Goal: Task Accomplishment & Management: Manage account settings

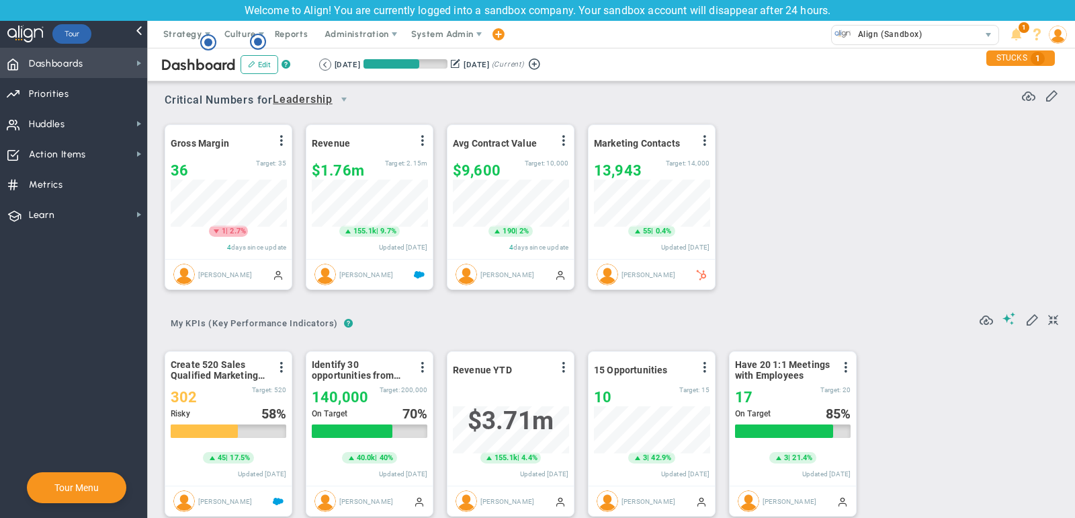
click at [69, 69] on span "Dashboards" at bounding box center [56, 64] width 54 height 28
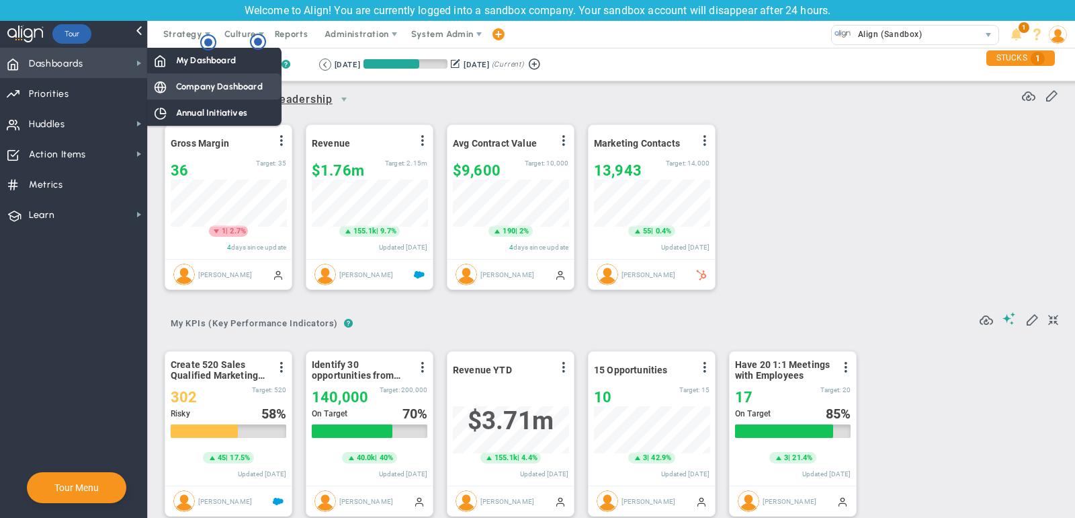
click at [212, 95] on div "Company Dashboard" at bounding box center [214, 86] width 134 height 26
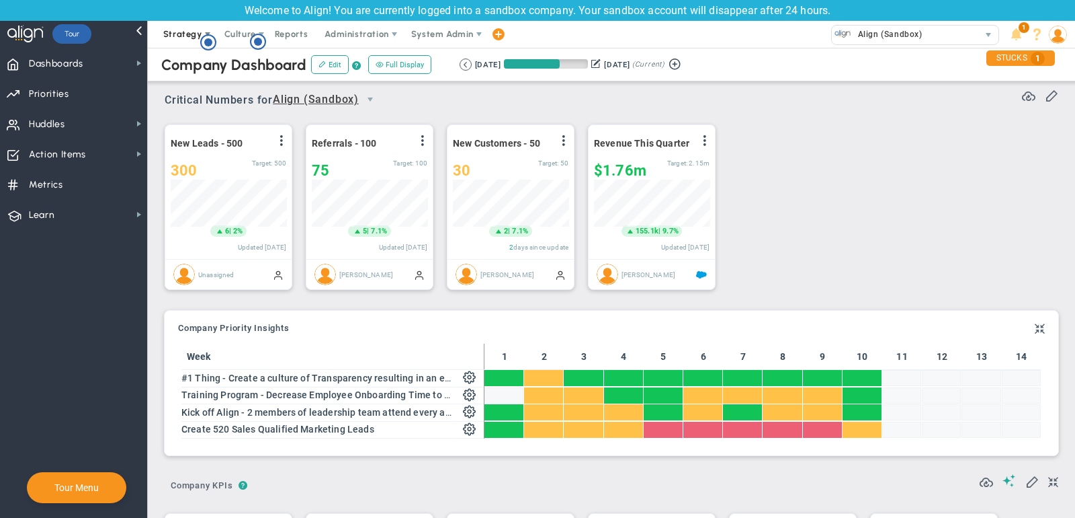
click at [177, 30] on span "Strategy" at bounding box center [182, 34] width 39 height 10
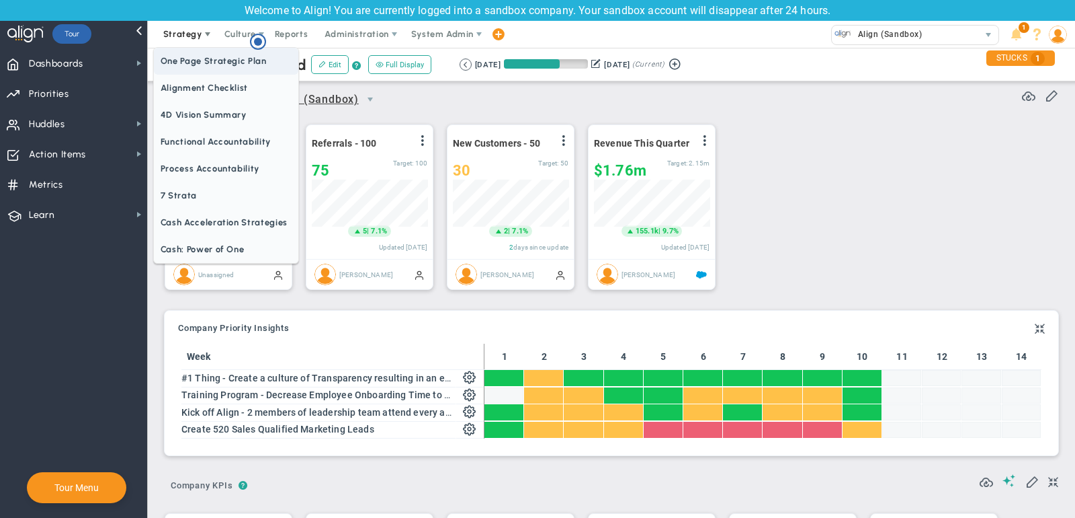
click at [192, 61] on span "One Page Strategic Plan" at bounding box center [226, 61] width 145 height 27
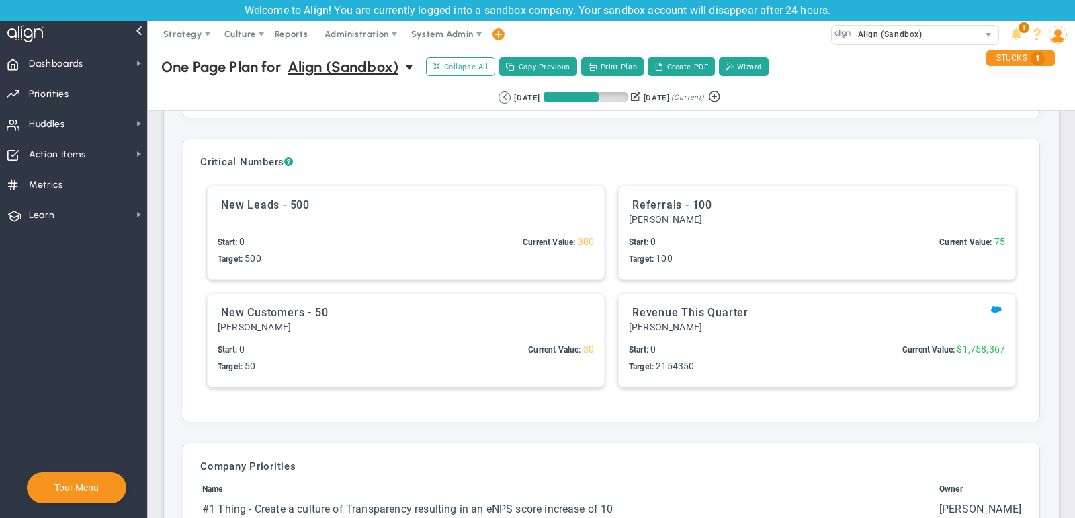
scroll to position [3035, 0]
click at [175, 33] on span "Strategy" at bounding box center [182, 34] width 39 height 10
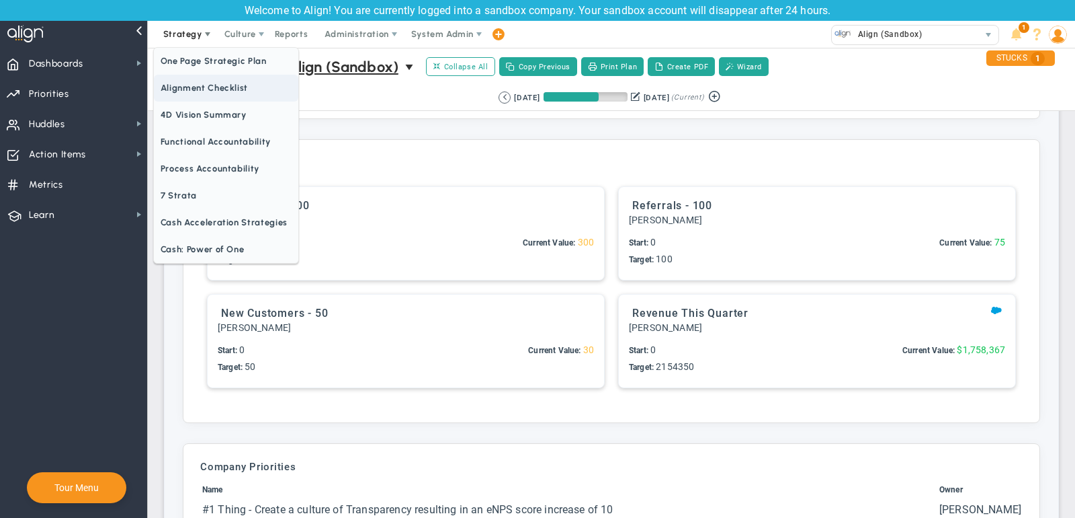
click at [198, 84] on span "Alignment Checklist" at bounding box center [226, 88] width 145 height 27
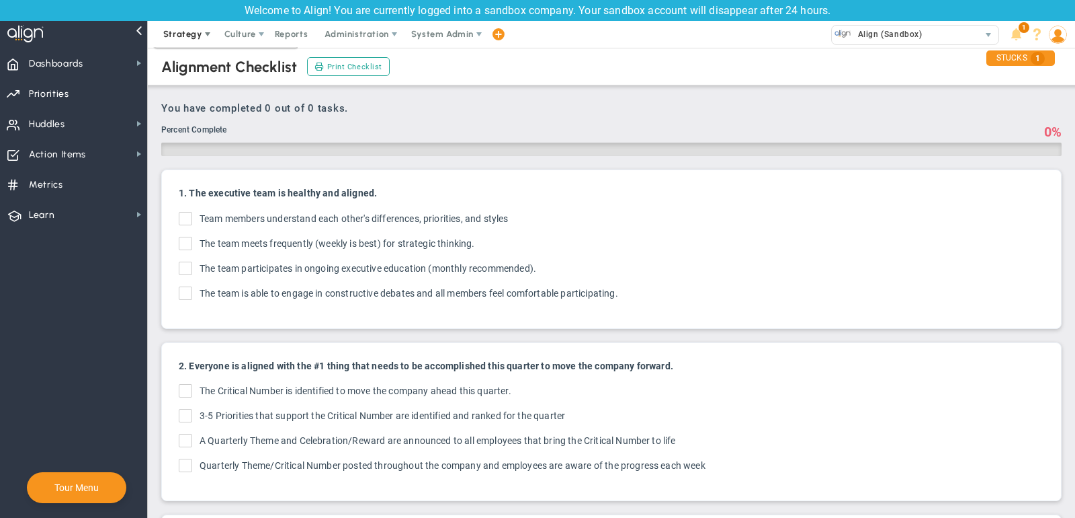
checkbox input "true"
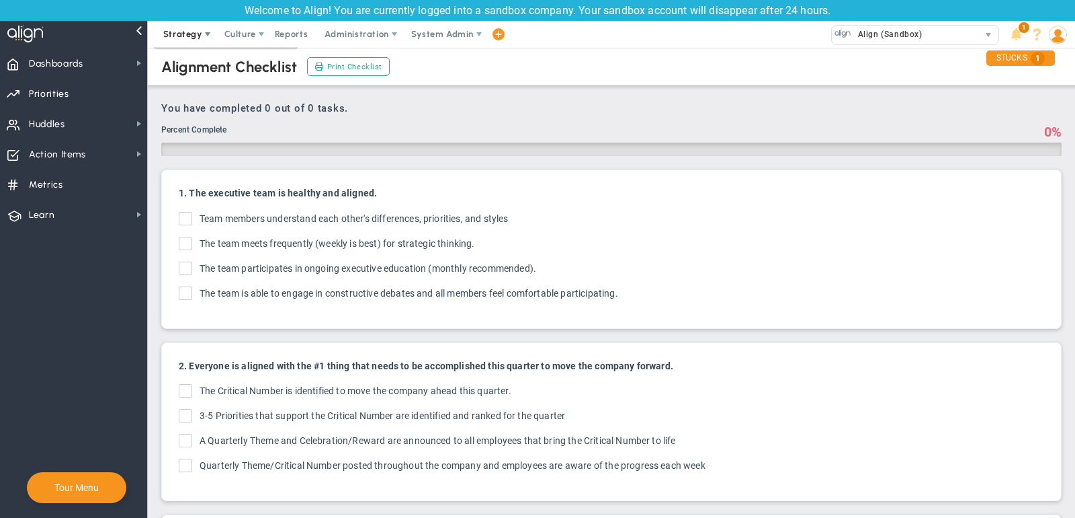
checkbox input "true"
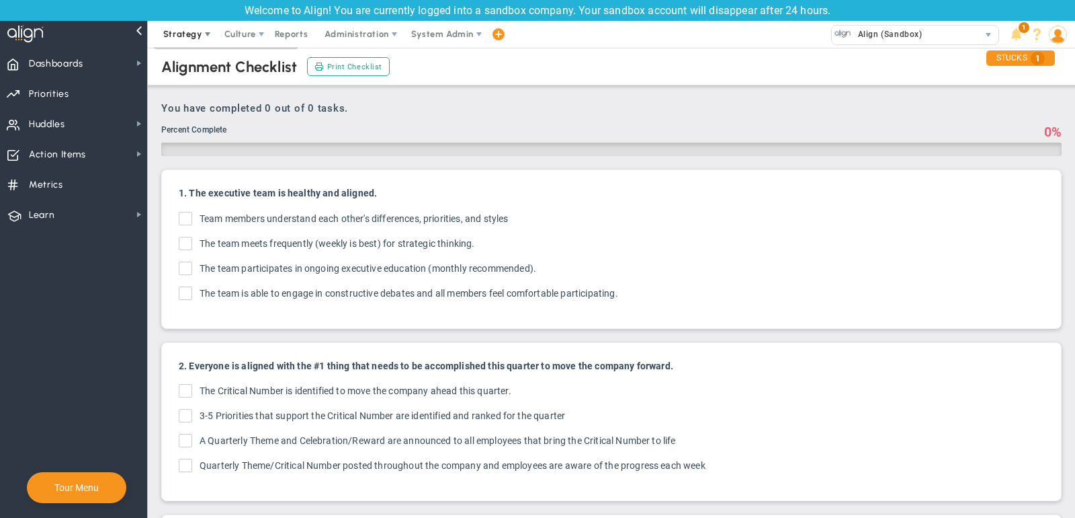
checkbox input "true"
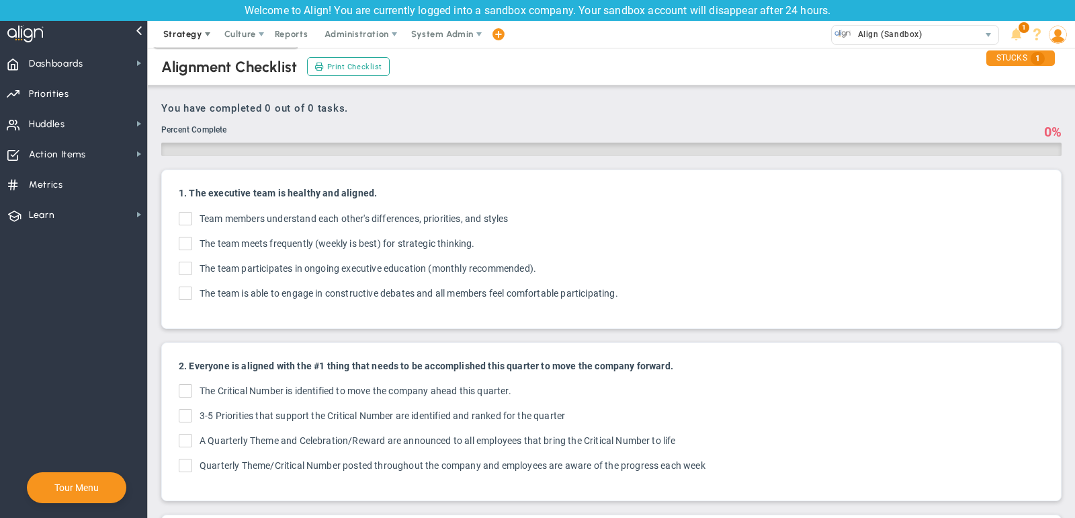
checkbox input "true"
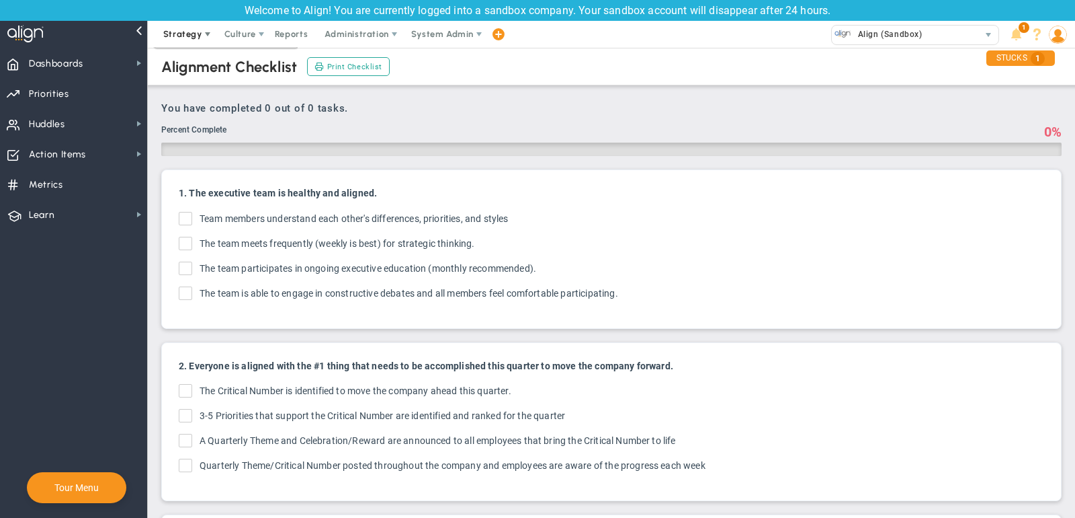
checkbox input "true"
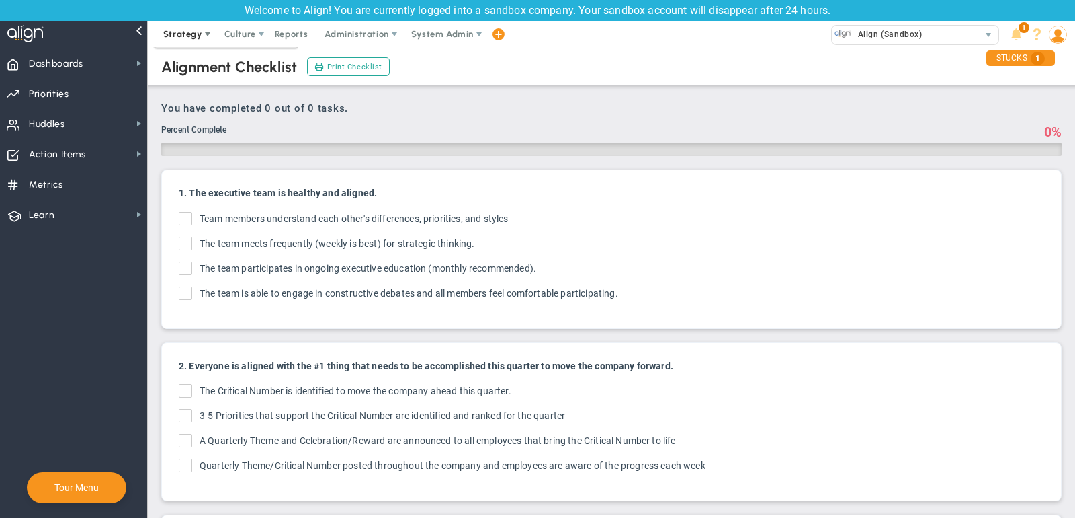
checkbox input "true"
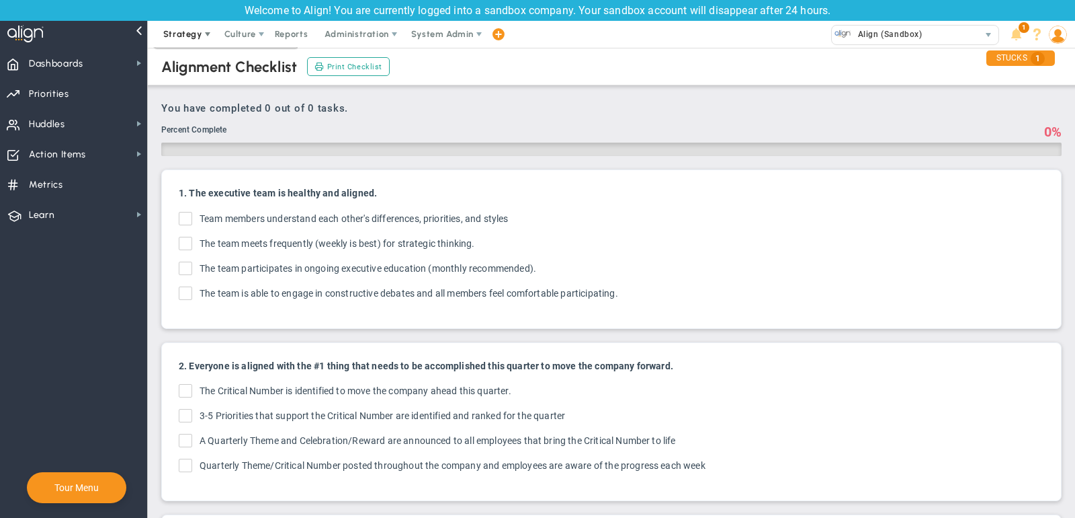
checkbox input "true"
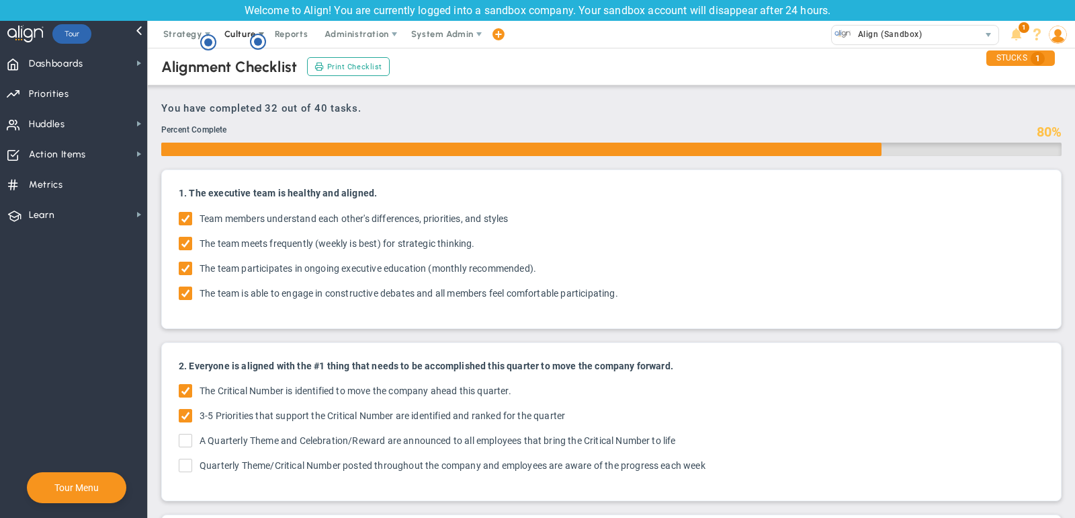
click at [239, 40] on span "Culture" at bounding box center [241, 34] width 54 height 27
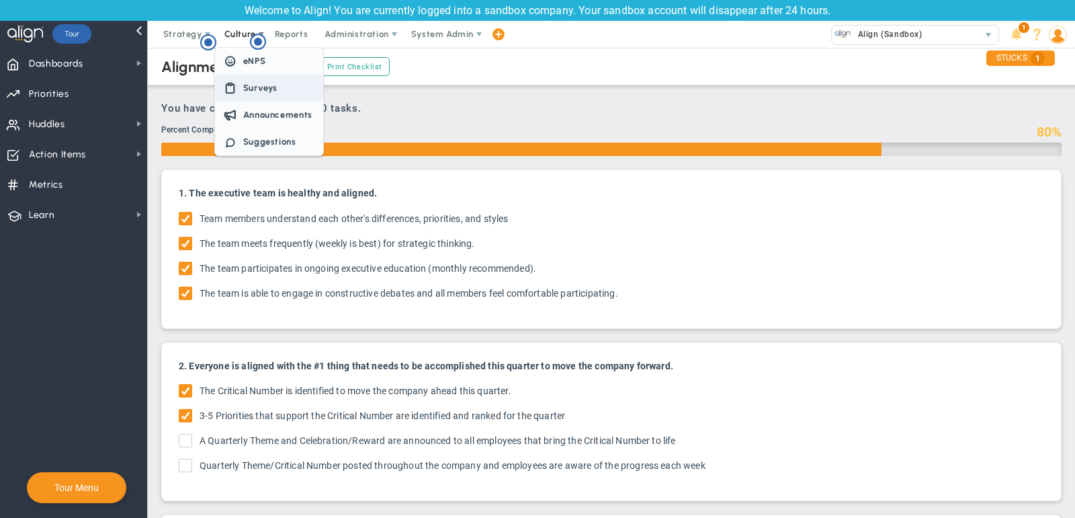
click at [257, 91] on span "Surveys" at bounding box center [260, 88] width 35 height 10
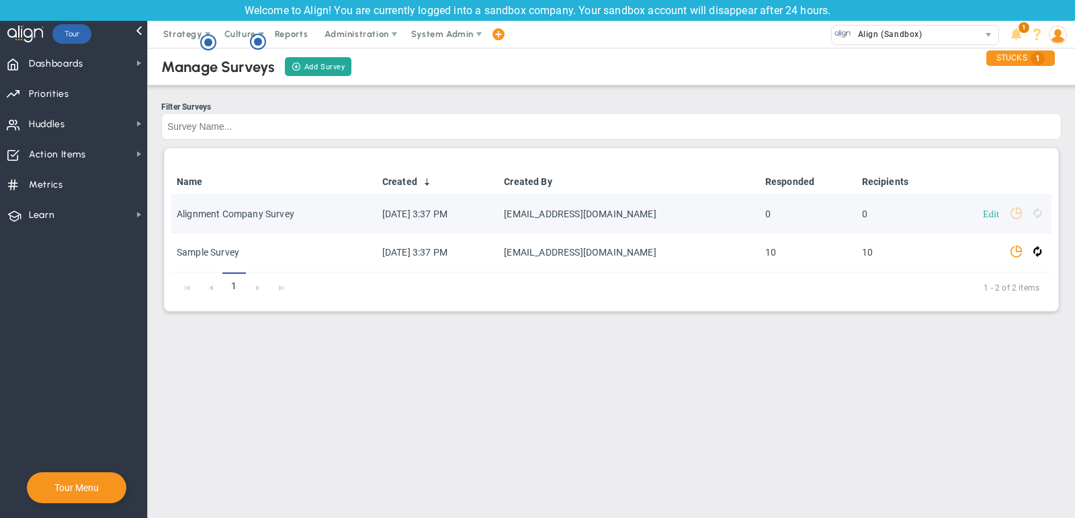
click at [987, 216] on link "Edit" at bounding box center [991, 212] width 16 height 9
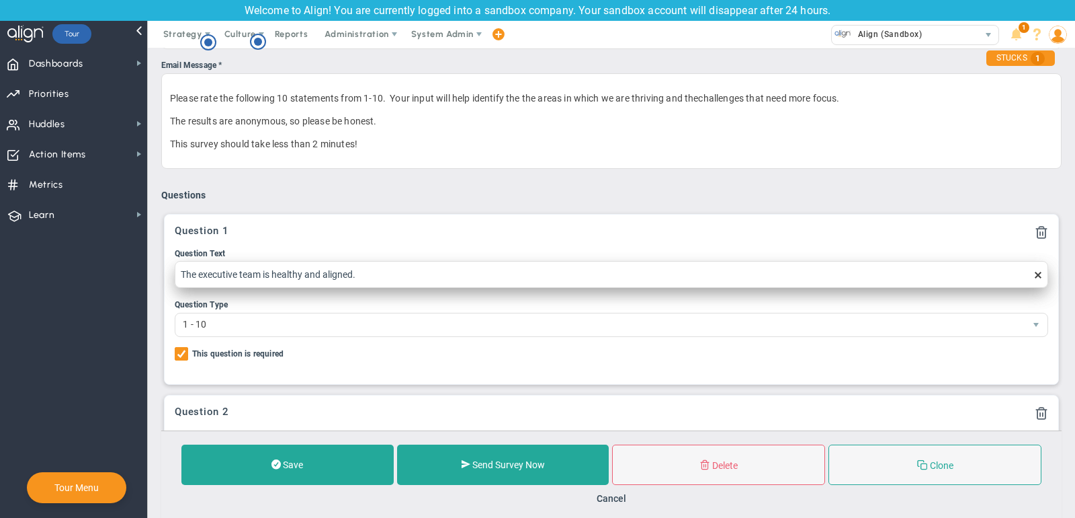
scroll to position [298, 0]
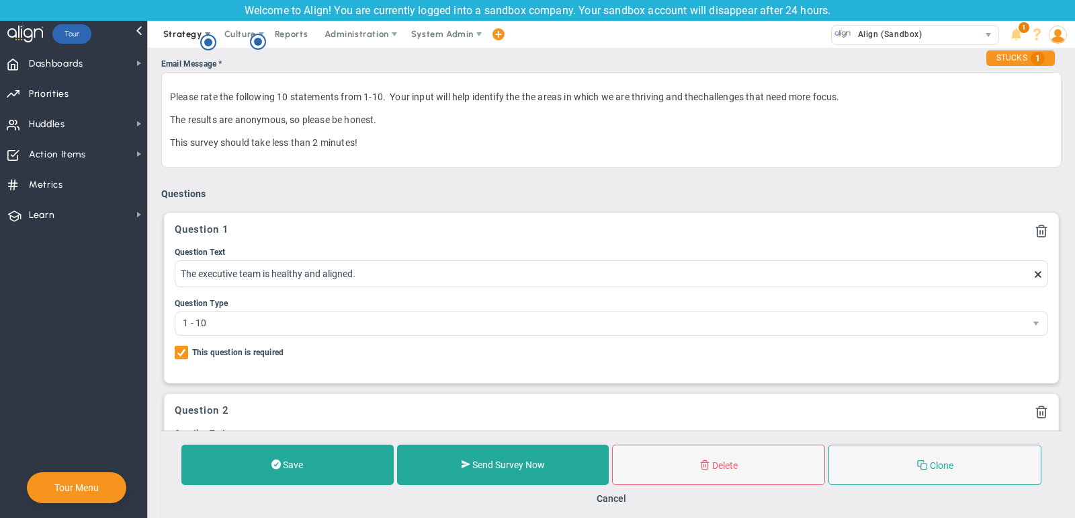
click at [171, 34] on span "Strategy" at bounding box center [182, 34] width 39 height 10
click at [75, 59] on span "Dashboards" at bounding box center [56, 64] width 54 height 28
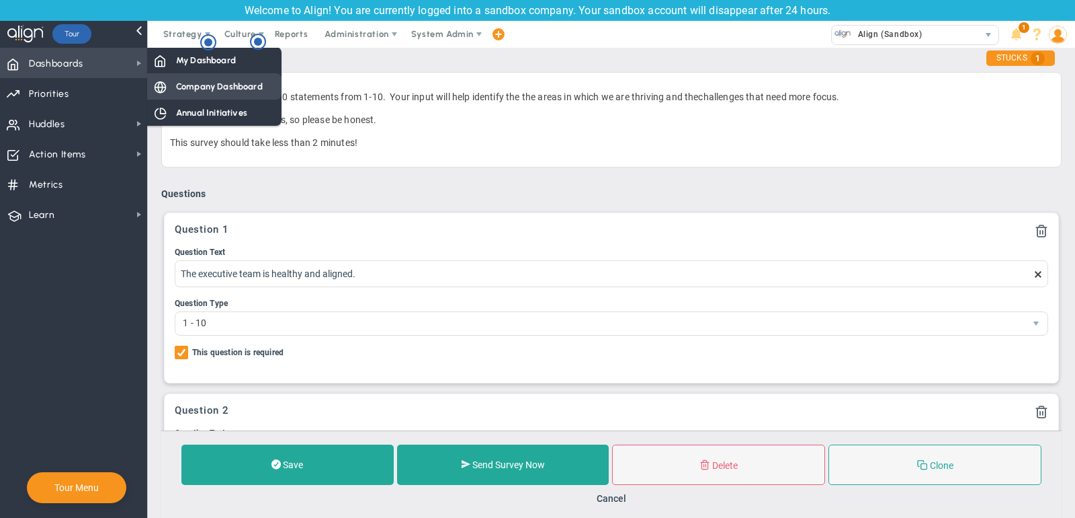
click at [216, 84] on span "Company Dashboard" at bounding box center [219, 86] width 87 height 13
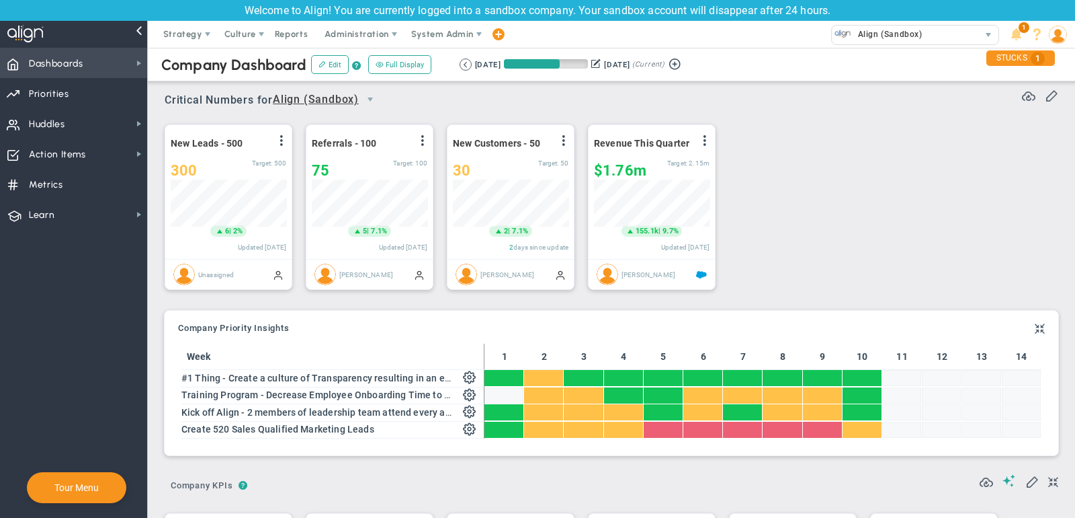
scroll to position [47, 116]
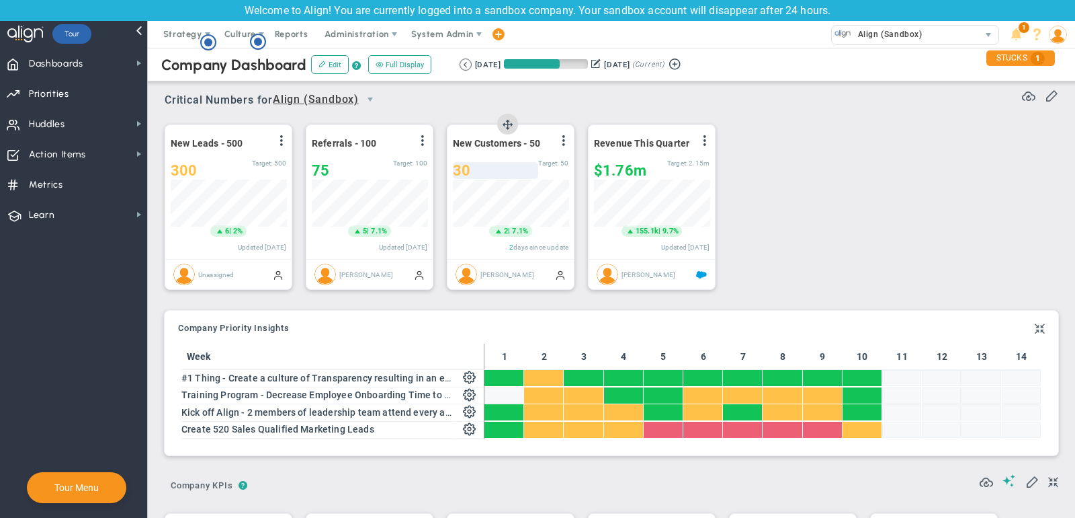
click at [481, 167] on div "30" at bounding box center [495, 170] width 85 height 17
type input "33"
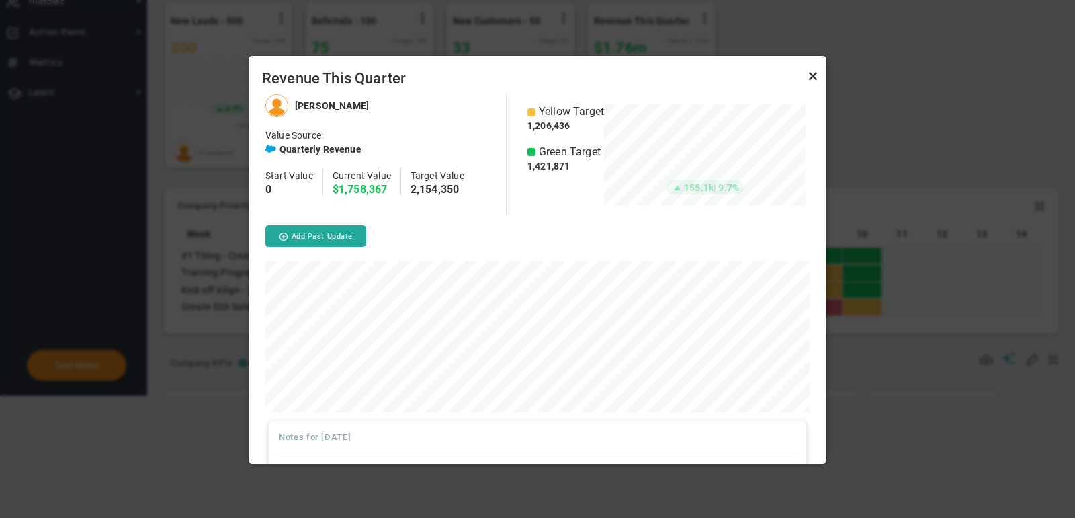
click at [815, 73] on link "Close" at bounding box center [813, 76] width 16 height 16
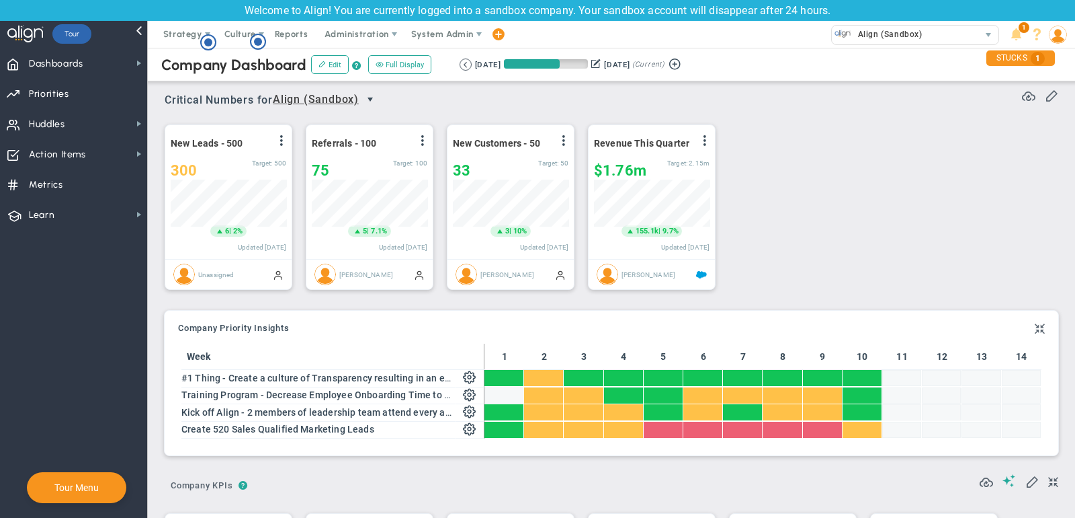
click at [371, 94] on span "select" at bounding box center [370, 99] width 11 height 11
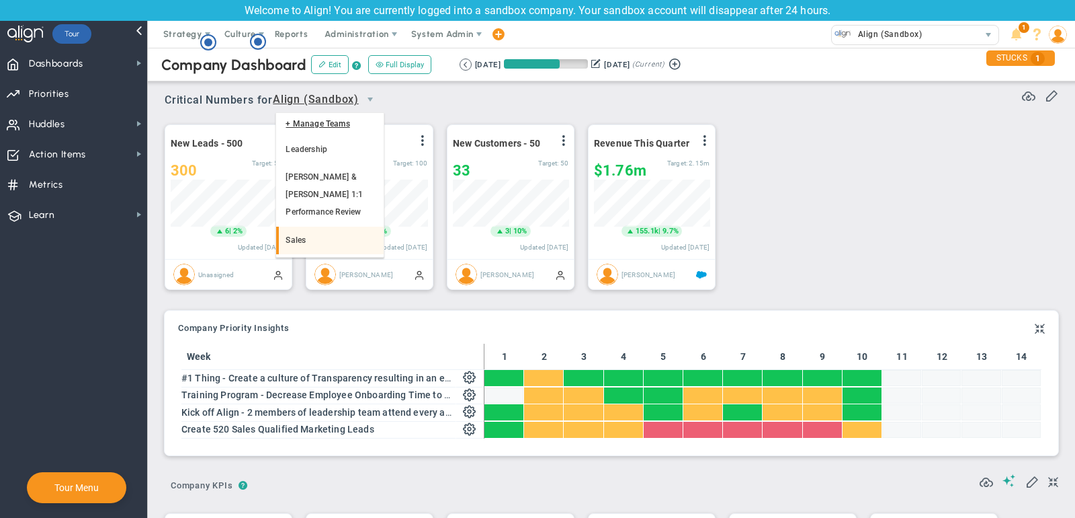
click at [338, 228] on li "Sales" at bounding box center [329, 240] width 107 height 28
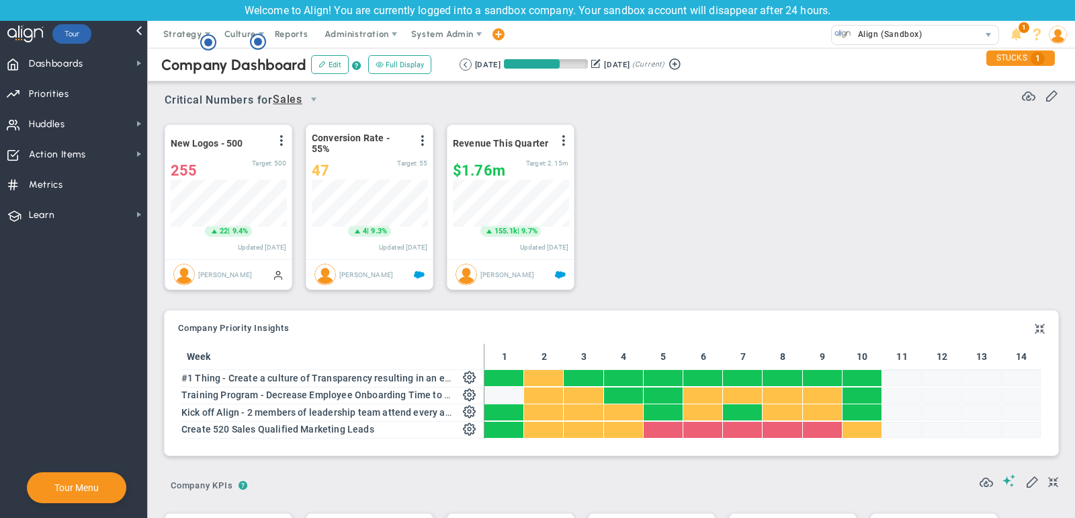
scroll to position [672055, 671985]
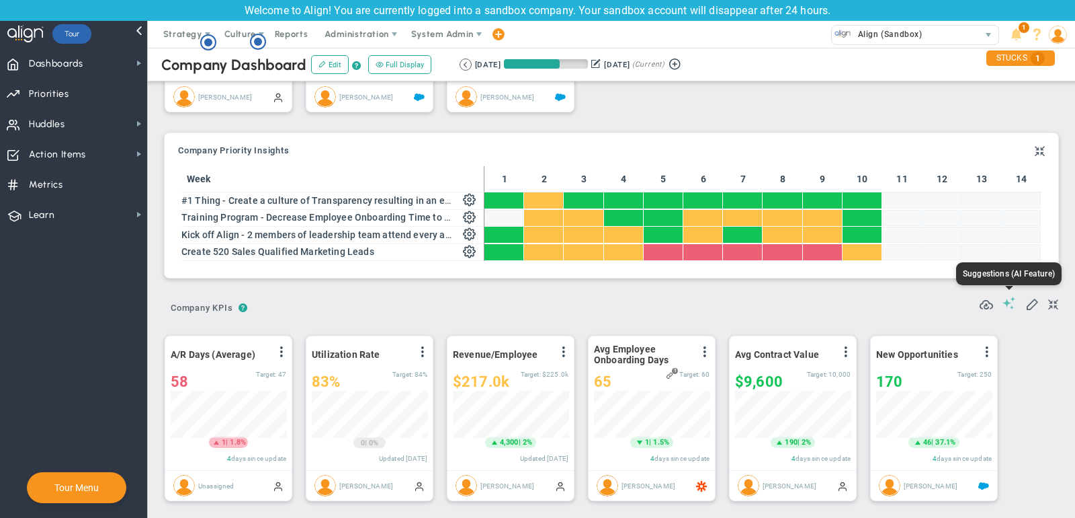
click at [1009, 302] on span at bounding box center [1009, 302] width 13 height 13
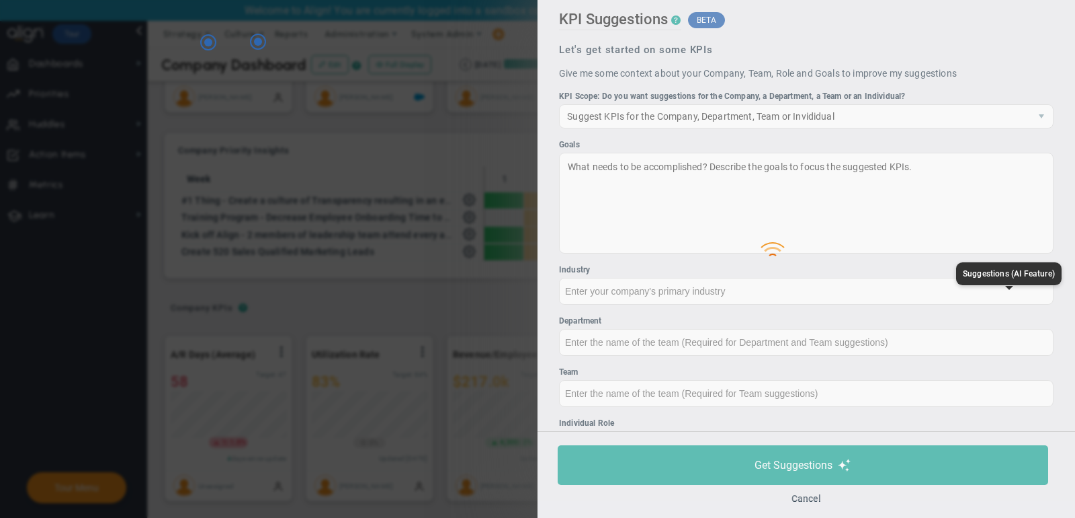
type input "None"
type input "0"
type input "$0"
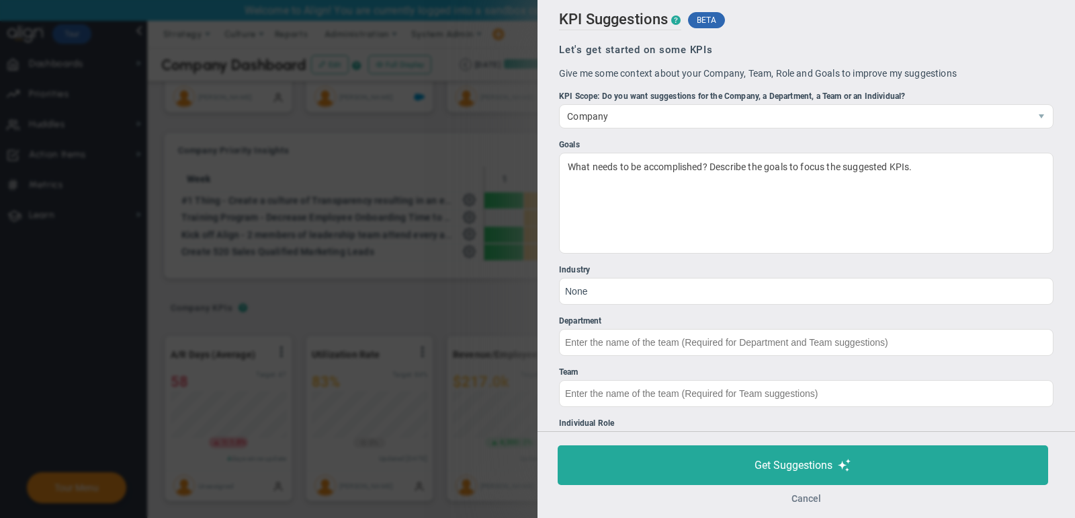
click at [811, 496] on button "Cancel" at bounding box center [807, 498] width 30 height 11
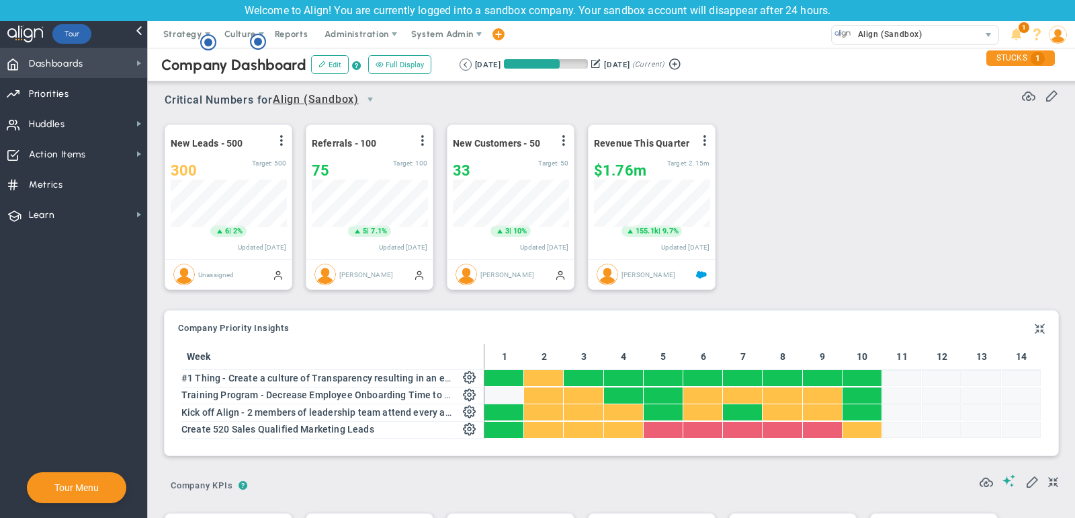
click at [104, 59] on span "Dashboards Dashboards" at bounding box center [73, 63] width 147 height 30
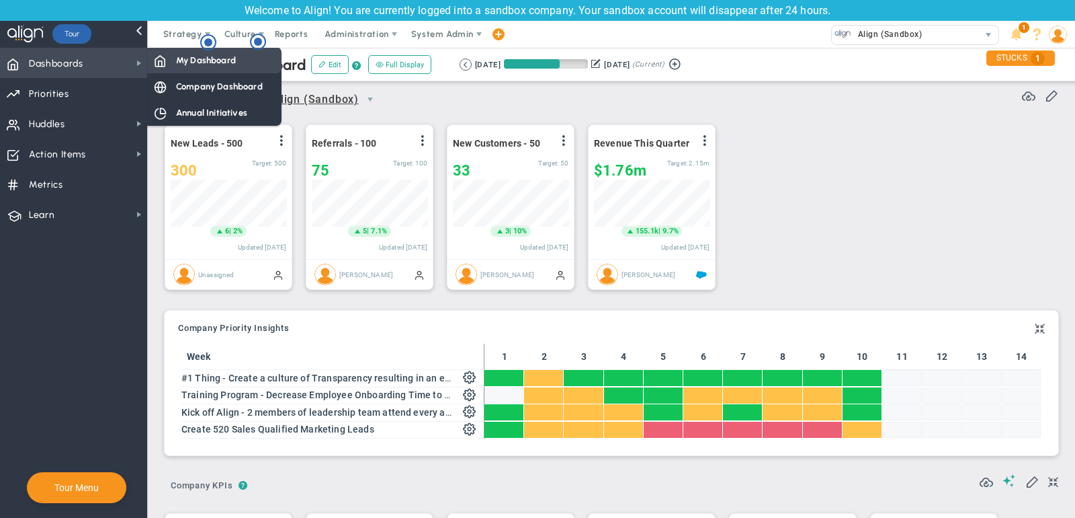
click at [208, 65] on span "My Dashboard" at bounding box center [206, 60] width 60 height 13
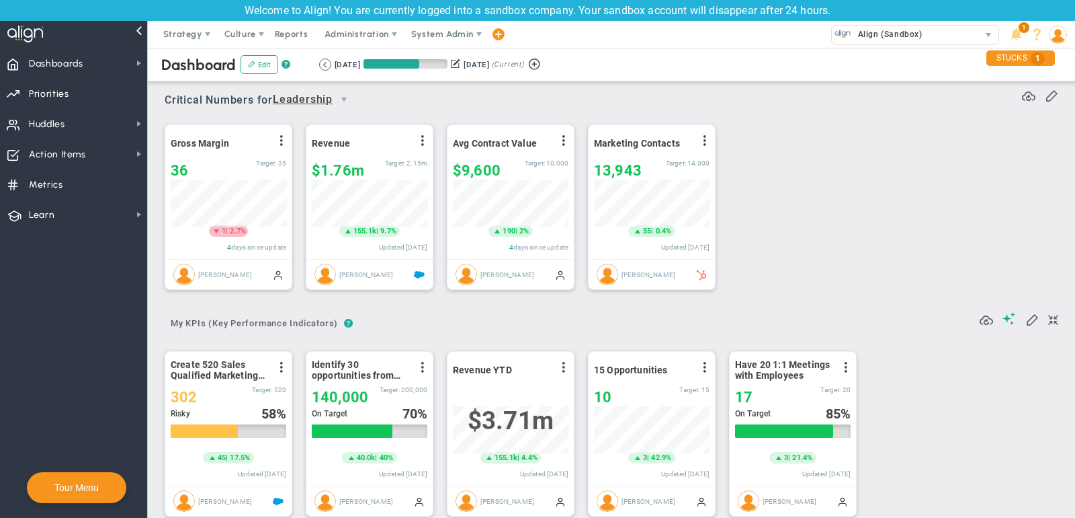
scroll to position [47, 116]
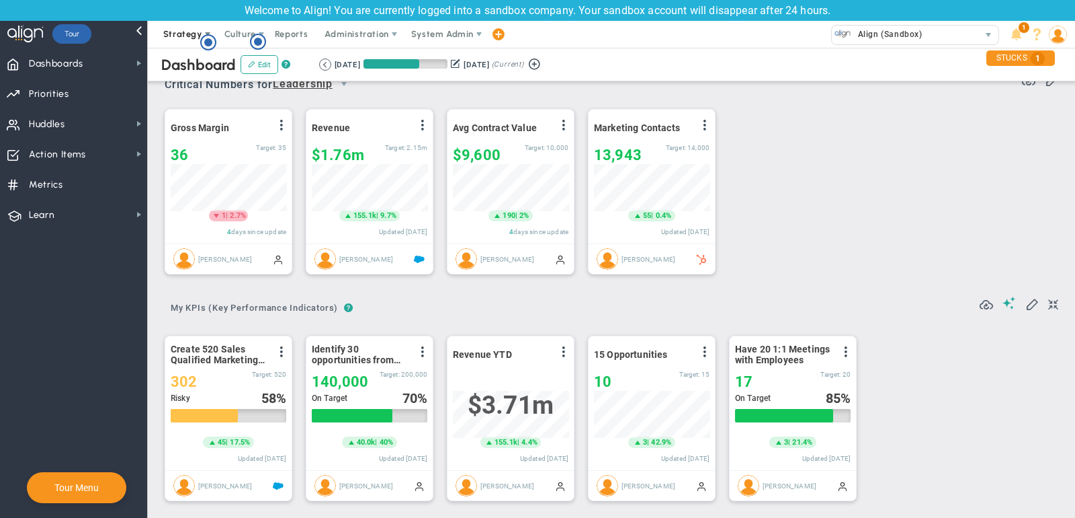
click at [181, 33] on span "Strategy" at bounding box center [182, 34] width 39 height 10
click at [80, 80] on span "Priorities OKR Tree Priorities OKRs" at bounding box center [73, 93] width 147 height 30
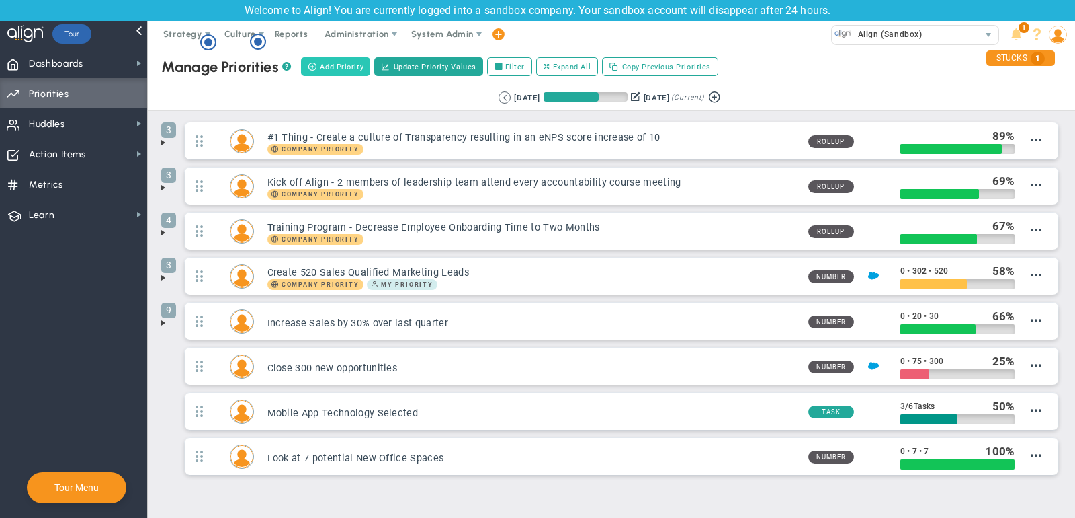
click at [354, 61] on span "Add Priority" at bounding box center [342, 66] width 44 height 11
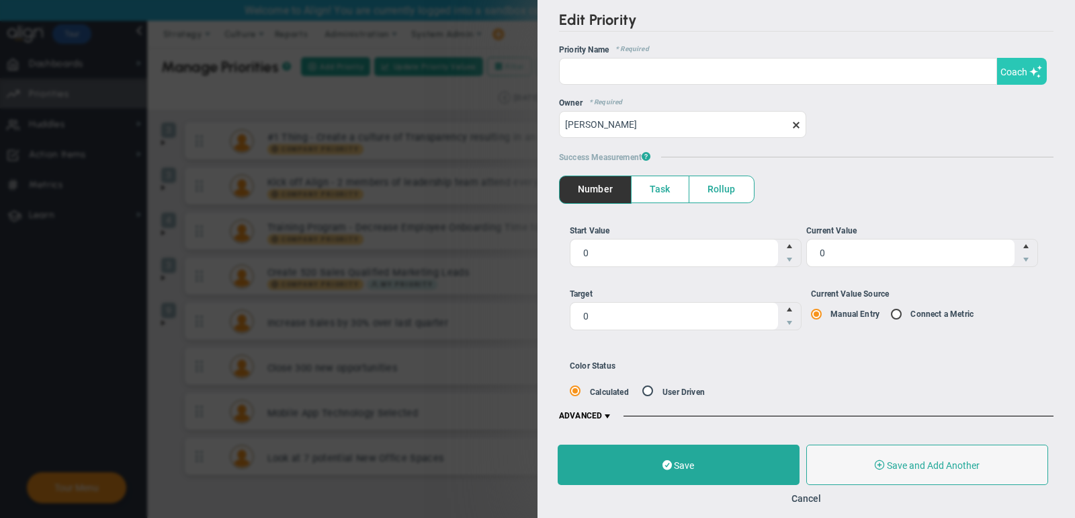
click at [1028, 77] on button "Coach" at bounding box center [1022, 71] width 50 height 27
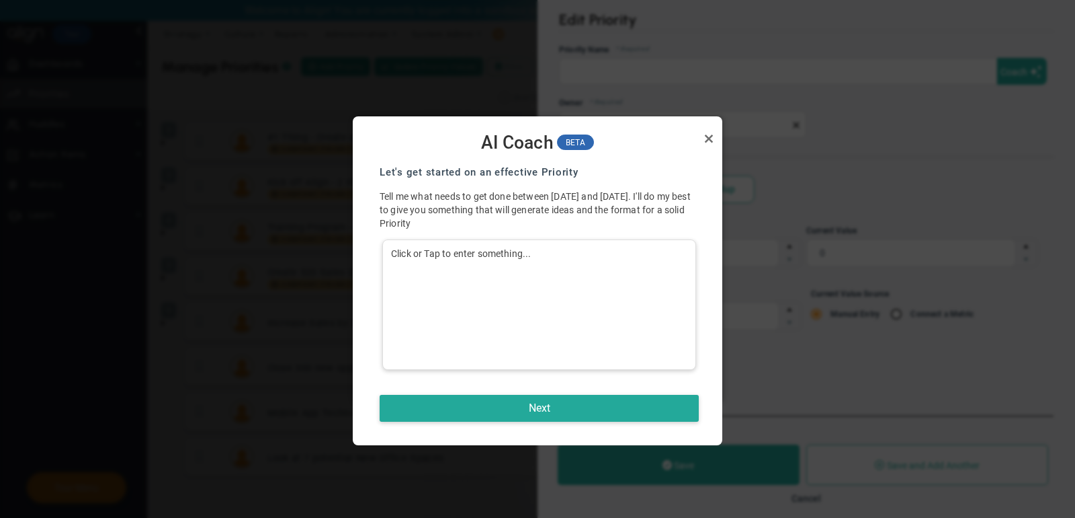
click at [519, 282] on div "Click or Tap to enter something..." at bounding box center [539, 304] width 314 height 130
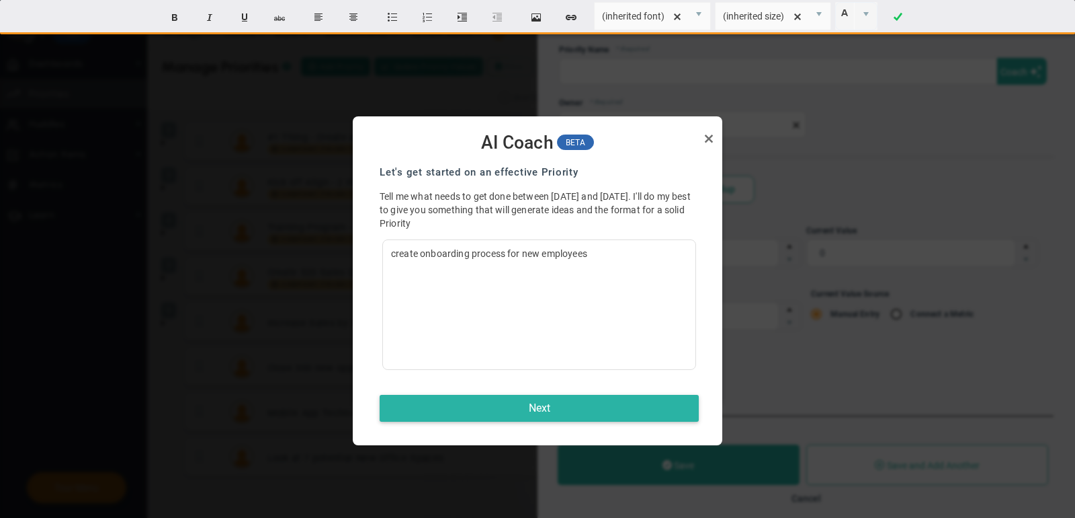
click at [482, 407] on button "Next" at bounding box center [539, 408] width 319 height 27
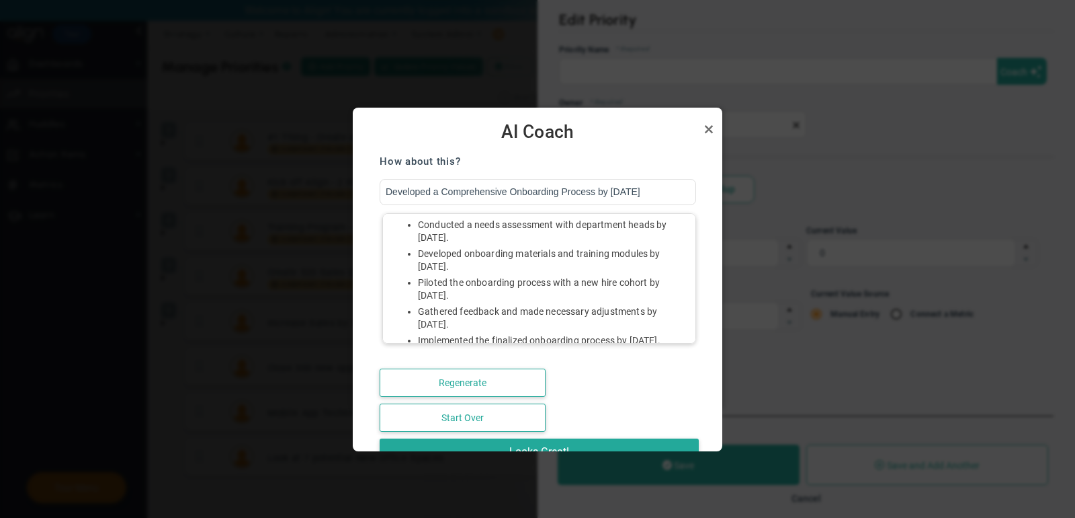
scroll to position [77, 0]
click at [708, 128] on link "Close" at bounding box center [709, 129] width 16 height 16
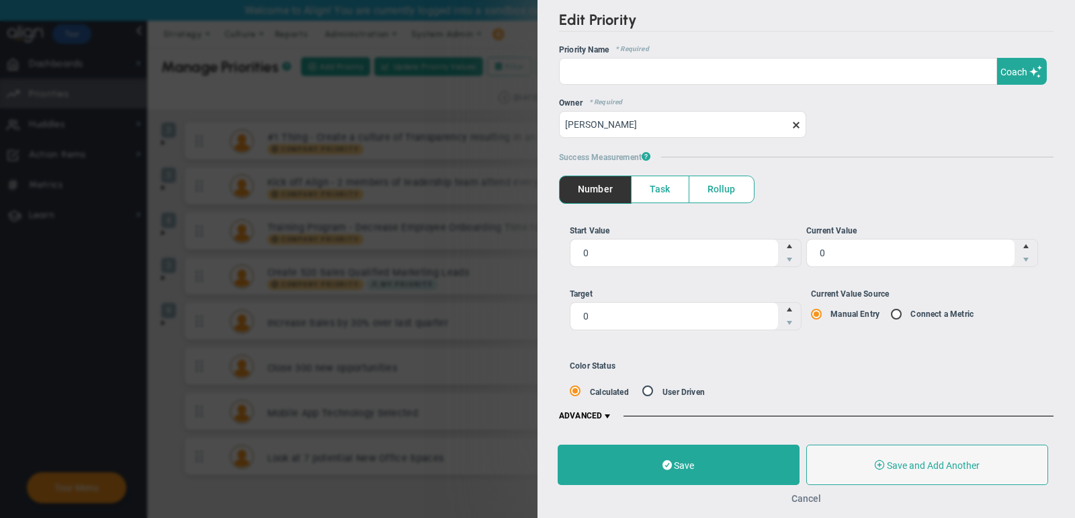
click at [806, 496] on button "Cancel" at bounding box center [807, 498] width 30 height 11
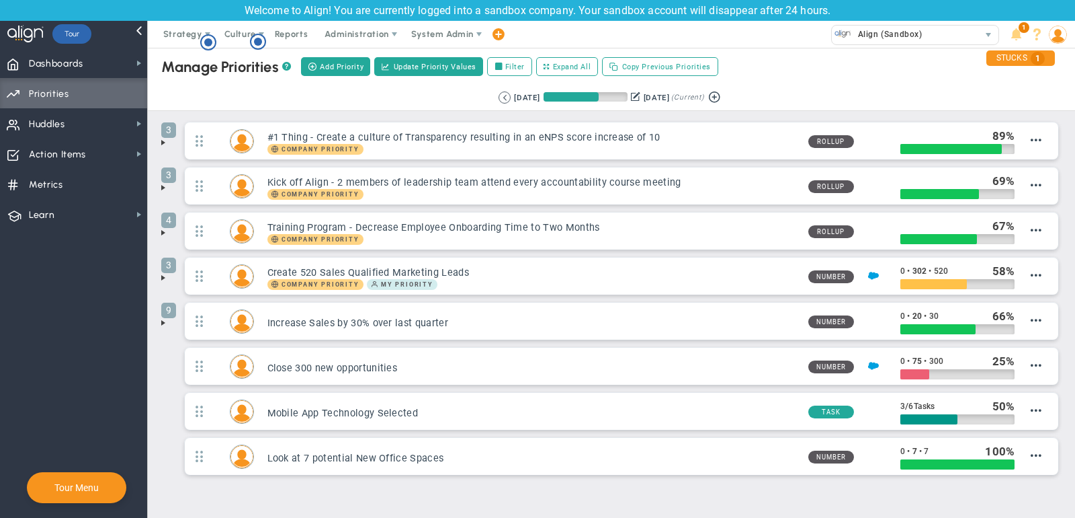
click at [164, 142] on span at bounding box center [163, 142] width 11 height 11
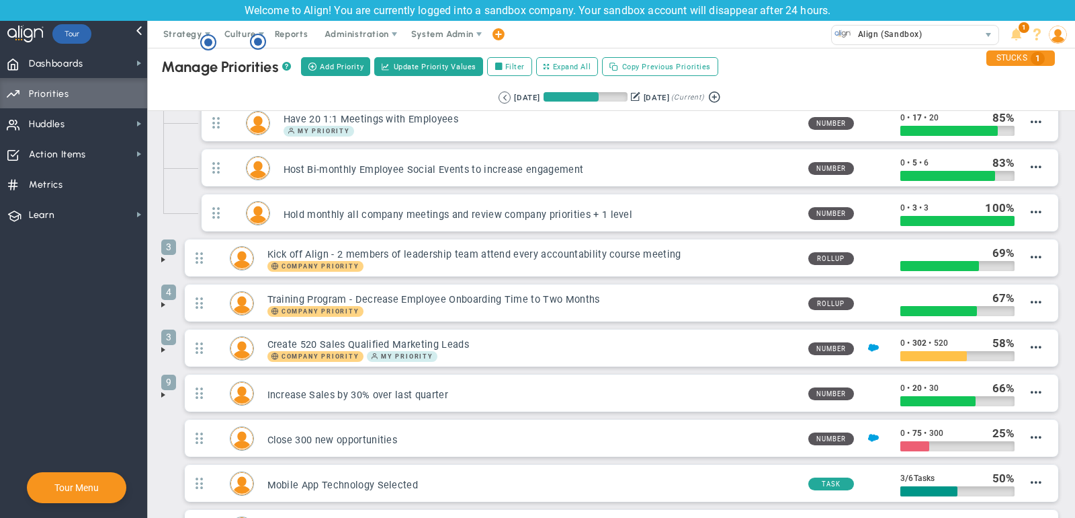
scroll to position [67, 0]
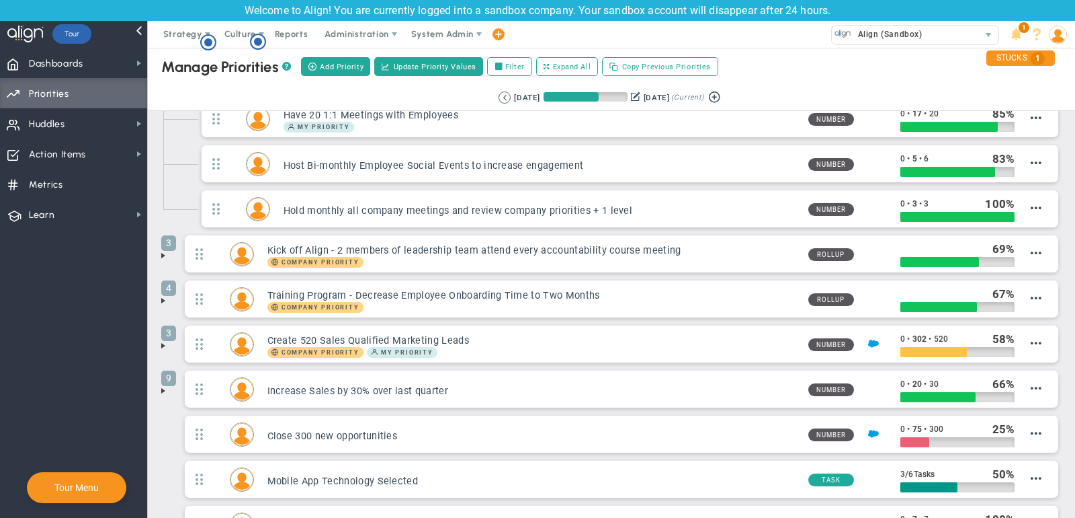
click at [167, 386] on span at bounding box center [163, 390] width 11 height 11
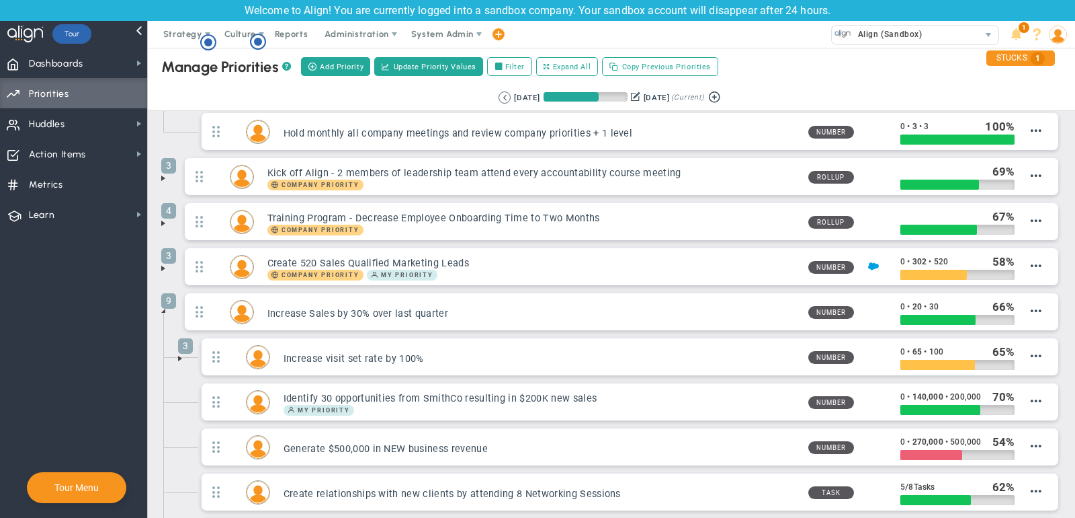
scroll to position [145, 0]
click at [182, 352] on span at bounding box center [180, 357] width 11 height 11
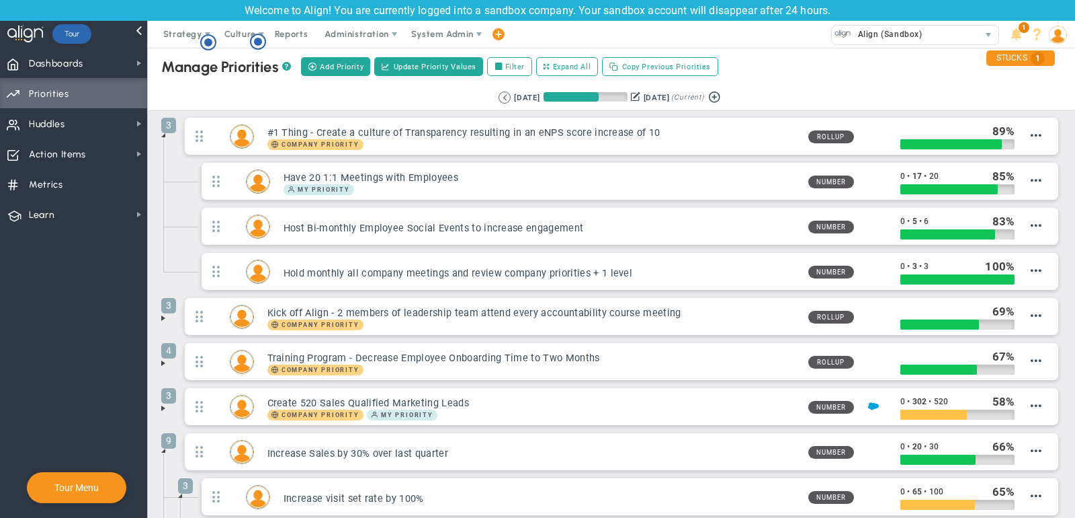
scroll to position [0, 0]
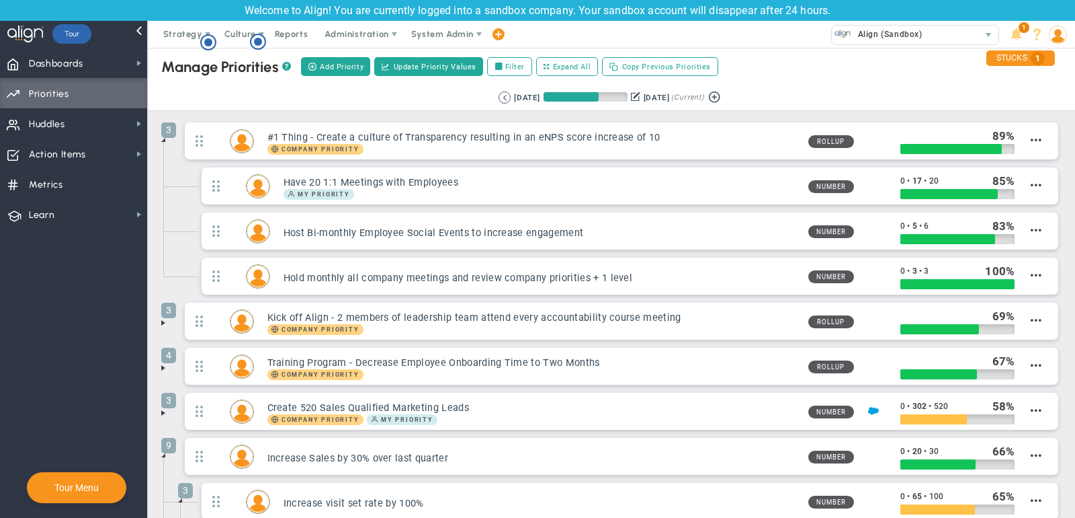
click at [165, 140] on span at bounding box center [163, 139] width 11 height 11
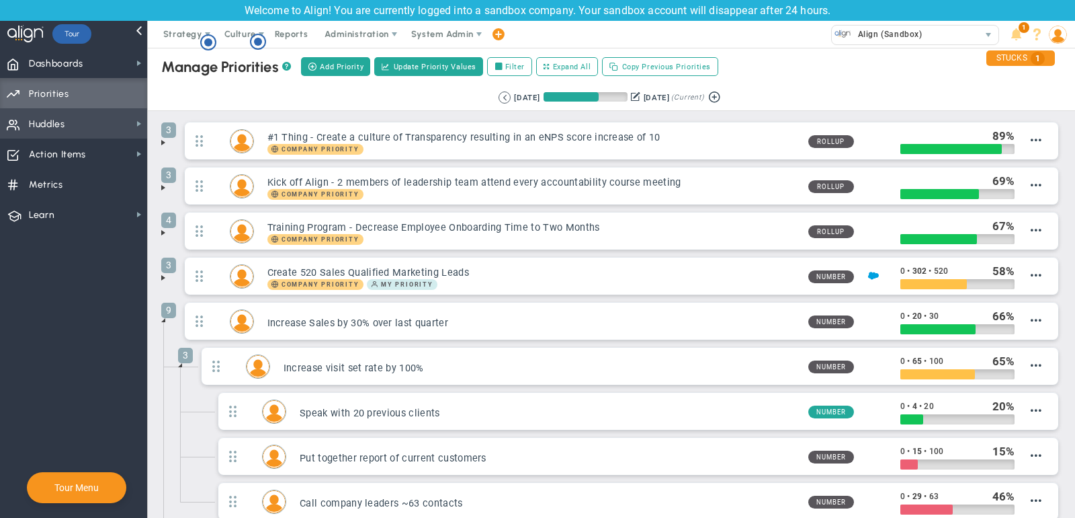
click at [44, 122] on span "Huddles" at bounding box center [47, 124] width 36 height 28
